Goal: Feedback & Contribution: Leave review/rating

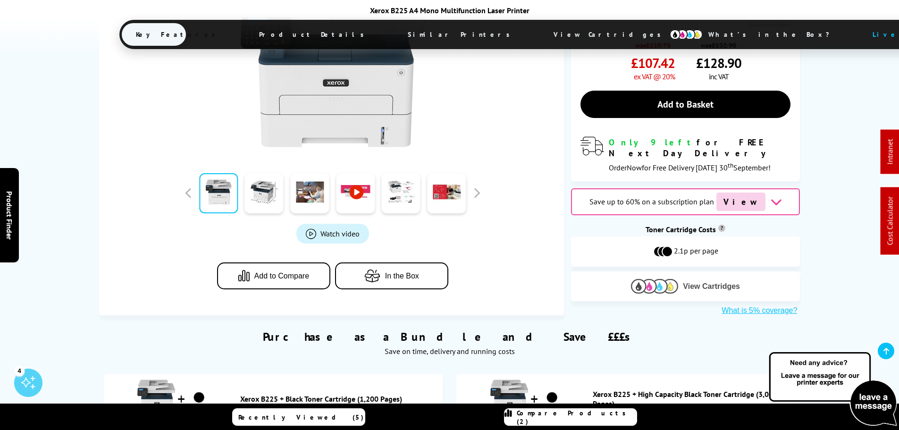
click at [668, 279] on img at bounding box center [654, 286] width 47 height 15
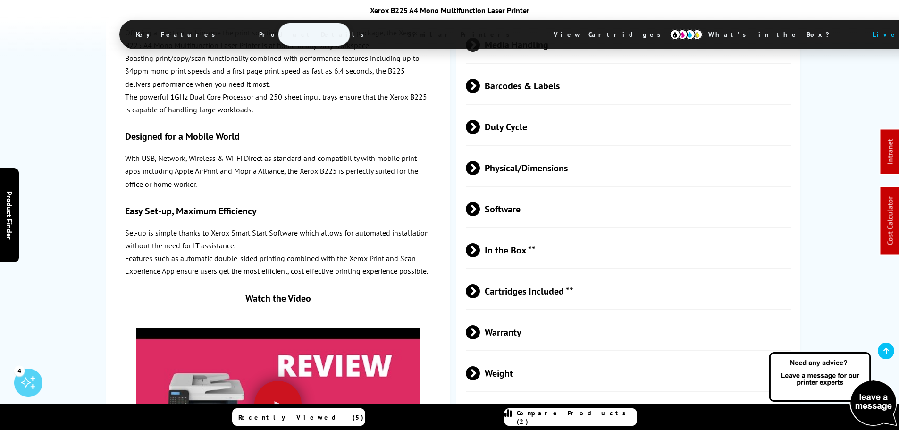
scroll to position [2941, 0]
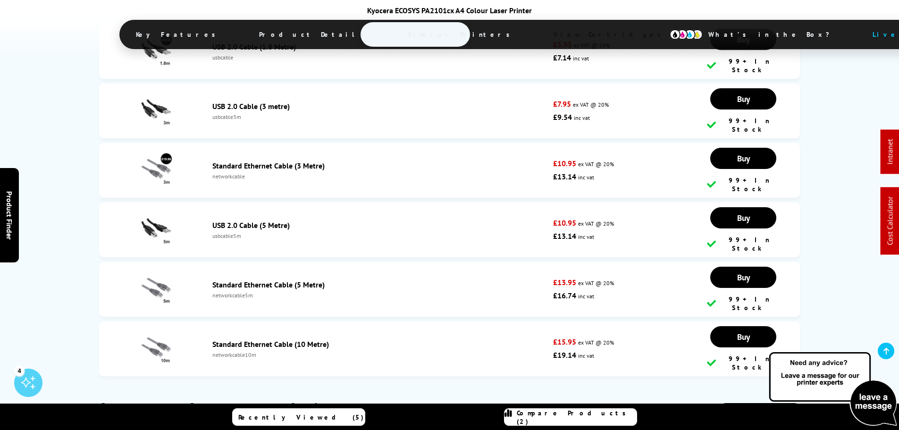
scroll to position [4430, 0]
